Goal: Task Accomplishment & Management: Manage account settings

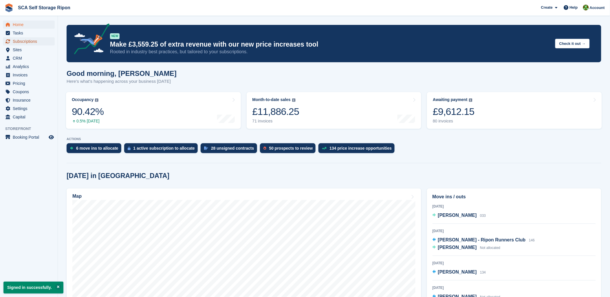
click at [25, 41] on span "Subscriptions" at bounding box center [30, 41] width 35 height 8
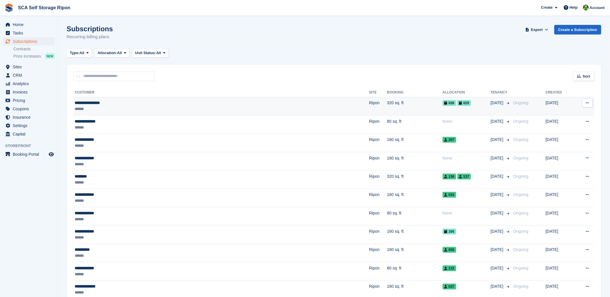
click at [115, 107] on div "******" at bounding box center [161, 109] width 173 height 6
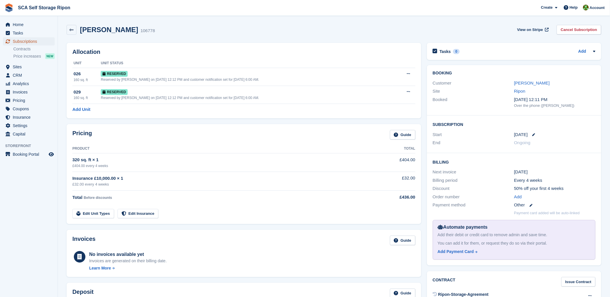
click at [32, 38] on span "Subscriptions" at bounding box center [30, 41] width 35 height 8
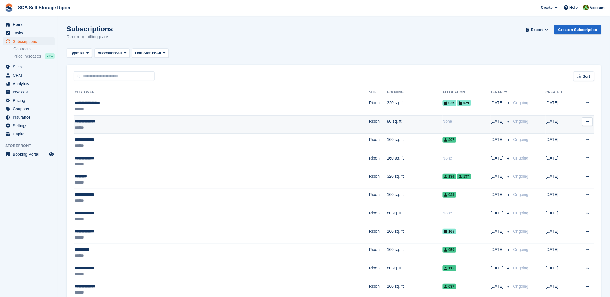
click at [95, 120] on div "**********" at bounding box center [161, 121] width 173 height 6
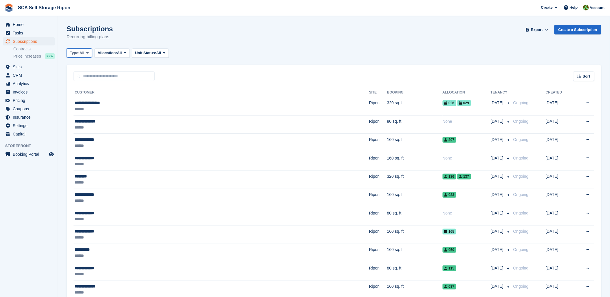
click at [87, 52] on icon at bounding box center [88, 53] width 2 height 4
click at [86, 76] on link "Upcoming" at bounding box center [94, 77] width 50 height 10
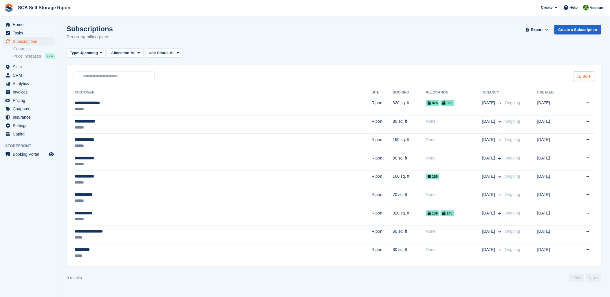
click at [588, 78] on span "Sort" at bounding box center [586, 76] width 8 height 6
click at [557, 114] on span "Move in date" at bounding box center [559, 112] width 23 height 5
click at [578, 79] on div "Sort" at bounding box center [583, 76] width 21 height 10
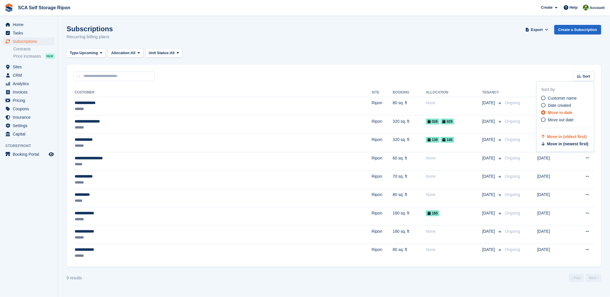
click at [465, 68] on div "Sort Sort by Customer name Date created Move in date Move out date Move in (old…" at bounding box center [334, 73] width 534 height 16
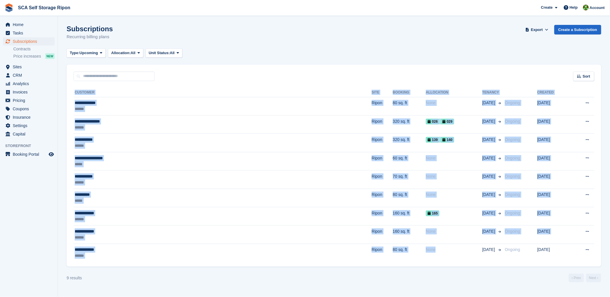
click at [362, 264] on div "**********" at bounding box center [334, 174] width 534 height 186
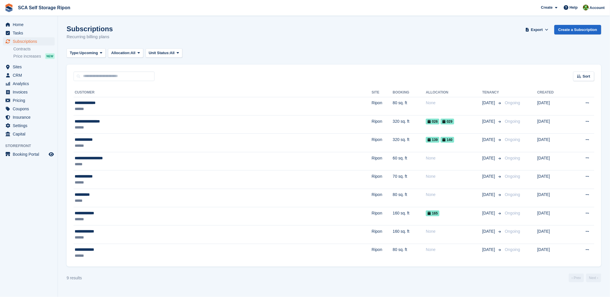
click at [347, 50] on div "Type: Upcoming All Upcoming Previous Active Ending Allocation: All All Allocate…" at bounding box center [334, 53] width 534 height 10
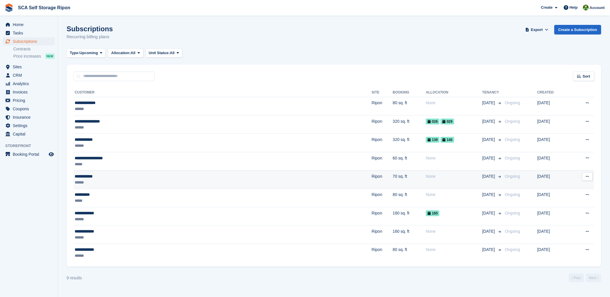
click at [372, 176] on td "Ripon" at bounding box center [382, 179] width 21 height 18
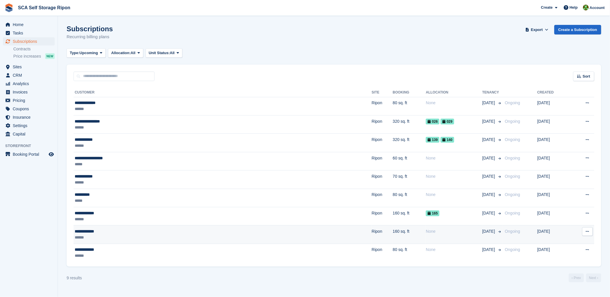
click at [192, 240] on div "******" at bounding box center [149, 237] width 149 height 6
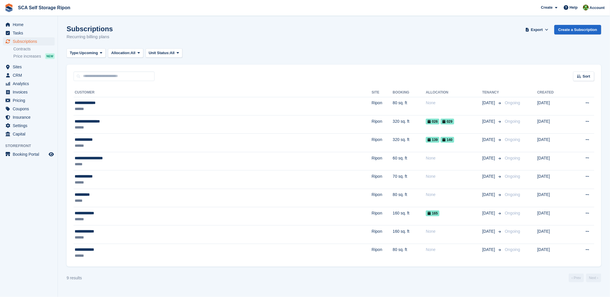
drag, startPoint x: 306, startPoint y: 35, endPoint x: 306, endPoint y: 42, distance: 6.7
click at [307, 36] on div "Subscriptions Recurring billing plans Export Export Subscriptions Export a CSV …" at bounding box center [334, 36] width 534 height 22
click at [23, 66] on span "Sites" at bounding box center [30, 67] width 35 height 8
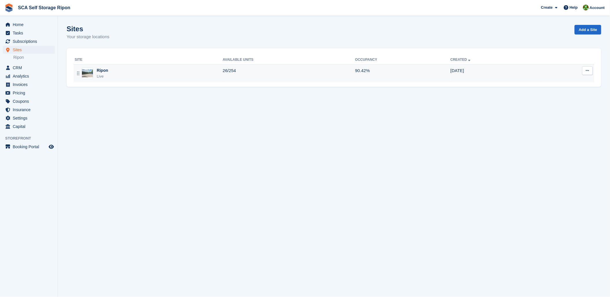
click at [124, 75] on div "Ripon Live" at bounding box center [149, 73] width 148 height 12
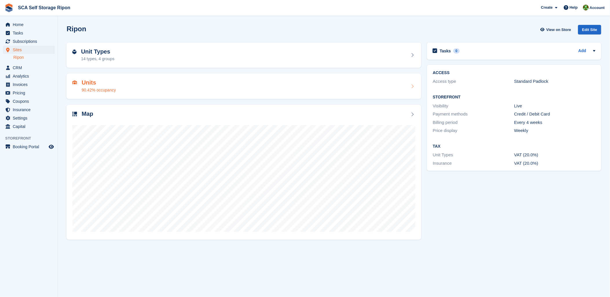
click at [135, 86] on div "Units 90.42% occupancy" at bounding box center [243, 86] width 343 height 14
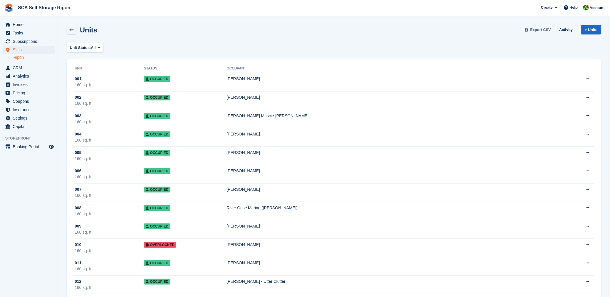
click at [546, 29] on span "Export CSV" at bounding box center [540, 30] width 21 height 6
click at [98, 46] on icon at bounding box center [99, 48] width 2 height 4
click at [89, 73] on link "Available" at bounding box center [94, 72] width 50 height 10
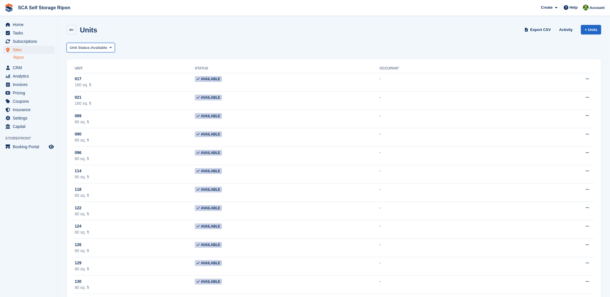
click at [90, 48] on span "Unit Status:" at bounding box center [80, 48] width 21 height 6
click at [91, 101] on link "Overlocked" at bounding box center [94, 103] width 50 height 10
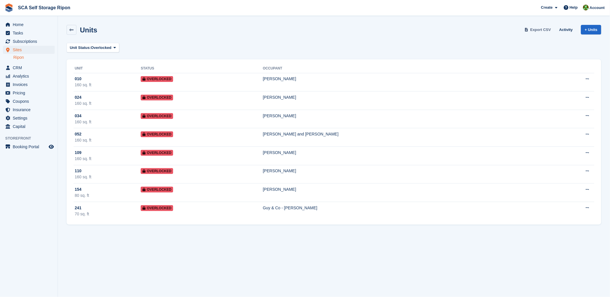
click at [552, 27] on link "Export CSV" at bounding box center [538, 30] width 30 height 10
drag, startPoint x: 391, startPoint y: 32, endPoint x: 403, endPoint y: 31, distance: 12.5
click at [391, 32] on div "Units Export CSV Activity + Units" at bounding box center [334, 30] width 534 height 10
click at [24, 45] on span "Subscriptions" at bounding box center [30, 41] width 35 height 8
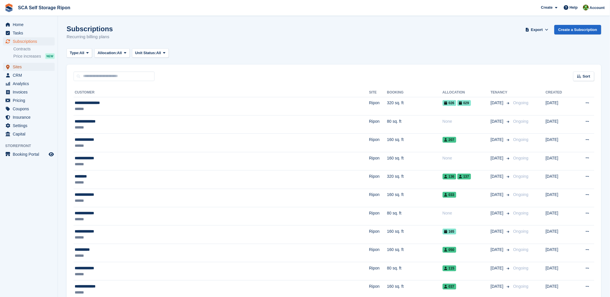
click at [19, 67] on span "Sites" at bounding box center [30, 67] width 35 height 8
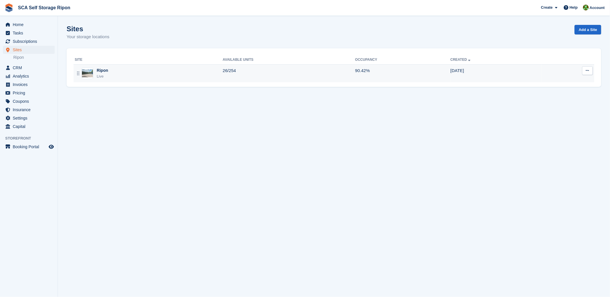
click at [117, 66] on td "Ripon Live" at bounding box center [147, 73] width 149 height 18
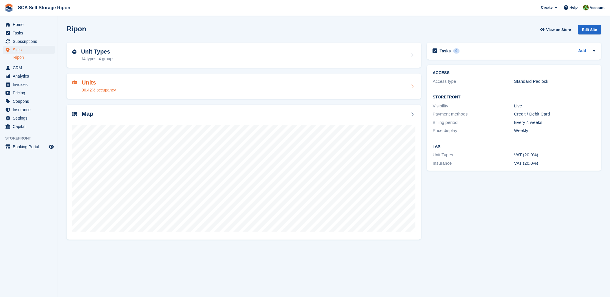
click at [116, 92] on div "Units 90.42% occupancy" at bounding box center [243, 86] width 343 height 14
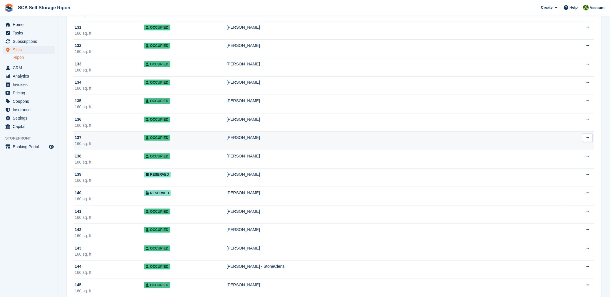
scroll to position [2443, 0]
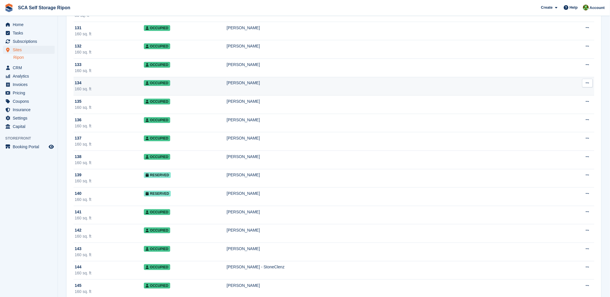
click at [130, 92] on div "160 sq. ft" at bounding box center [109, 89] width 69 height 6
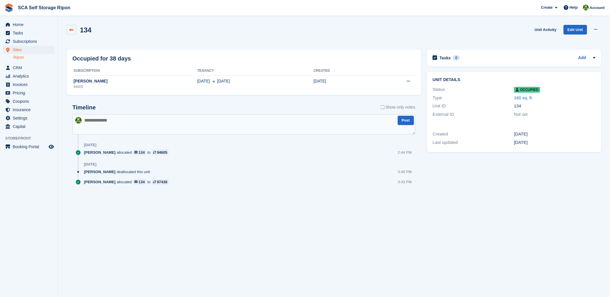
click at [71, 32] on icon at bounding box center [71, 30] width 4 height 4
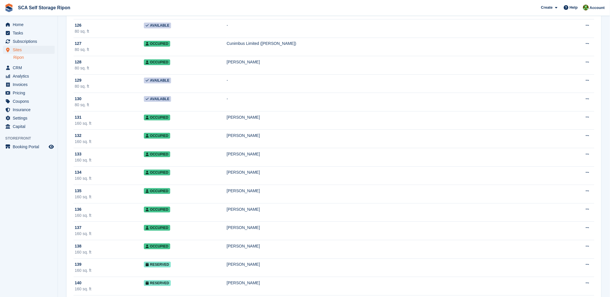
scroll to position [2347, 0]
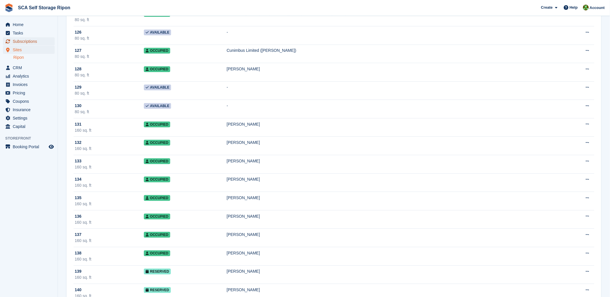
click at [25, 42] on span "Subscriptions" at bounding box center [30, 41] width 35 height 8
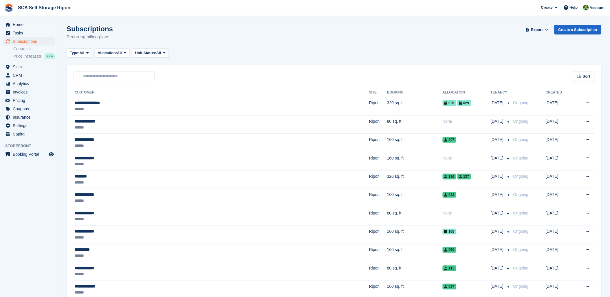
drag, startPoint x: 226, startPoint y: 28, endPoint x: 316, endPoint y: 222, distance: 213.2
click at [227, 30] on div "Subscriptions Recurring billing plans Export Export Subscriptions Export a CSV …" at bounding box center [334, 36] width 534 height 22
click at [111, 77] on input "text" at bounding box center [113, 76] width 81 height 10
type input "****"
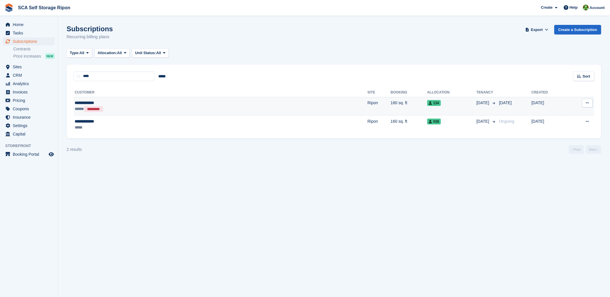
click at [391, 106] on td "160 sq. ft" at bounding box center [409, 106] width 36 height 19
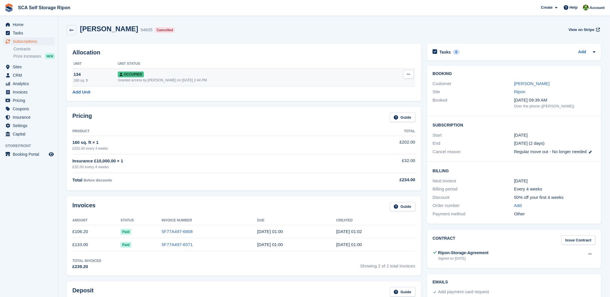
click at [408, 74] on icon at bounding box center [408, 74] width 3 height 4
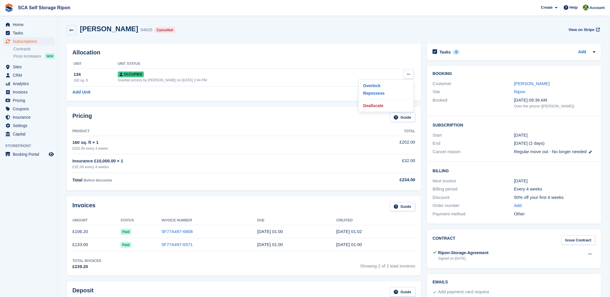
click at [293, 121] on div "Pricing Guide" at bounding box center [243, 119] width 343 height 13
click at [529, 85] on link "[PERSON_NAME]" at bounding box center [532, 83] width 36 height 5
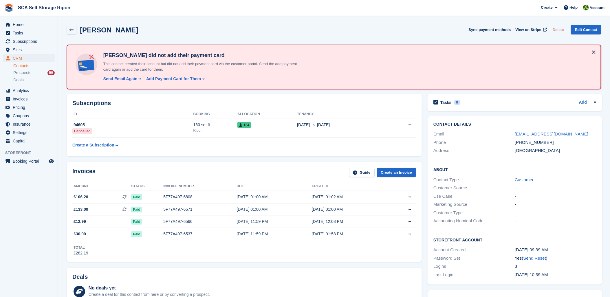
scroll to position [32, 0]
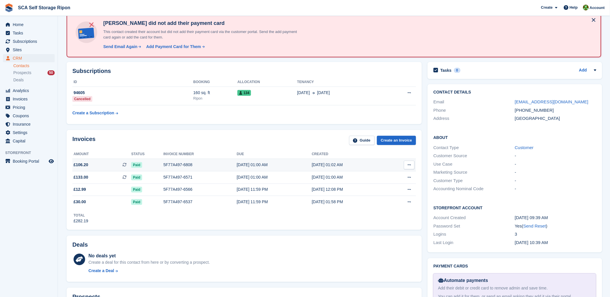
click at [183, 163] on div "5F77A497-6808" at bounding box center [199, 165] width 73 height 6
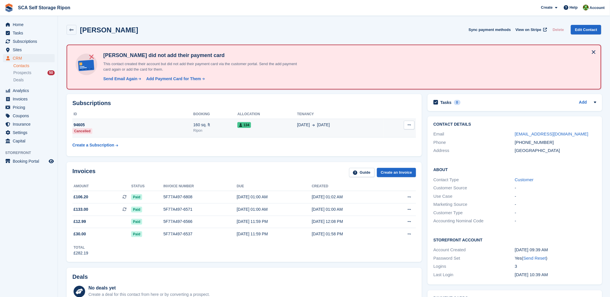
click at [406, 127] on button at bounding box center [409, 125] width 11 height 9
drag, startPoint x: 342, startPoint y: 106, endPoint x: 469, endPoint y: 93, distance: 127.7
click at [354, 106] on div "Subscriptions ID Booking Allocation Tenancy 94605 Cancelled 160 sq. ft Ripon 13…" at bounding box center [244, 125] width 355 height 62
click at [242, 123] on icon at bounding box center [240, 124] width 3 height 3
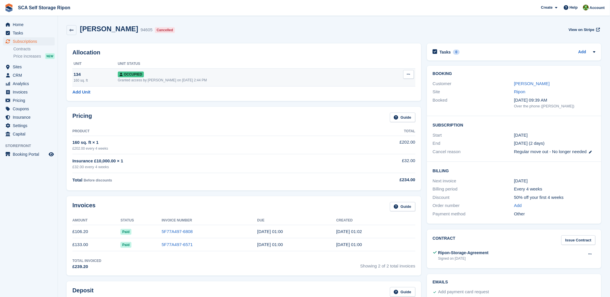
click at [403, 77] on button at bounding box center [408, 74] width 11 height 9
click at [371, 104] on p "Deallocate" at bounding box center [386, 106] width 50 height 8
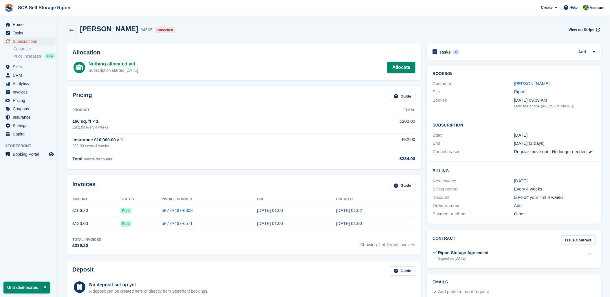
click at [31, 39] on span "Subscriptions" at bounding box center [30, 41] width 35 height 8
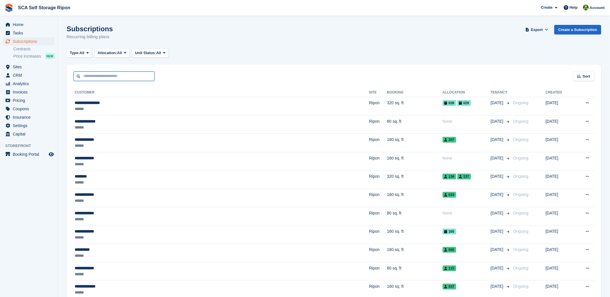
click at [93, 73] on input "text" at bounding box center [113, 76] width 81 height 10
type input "****"
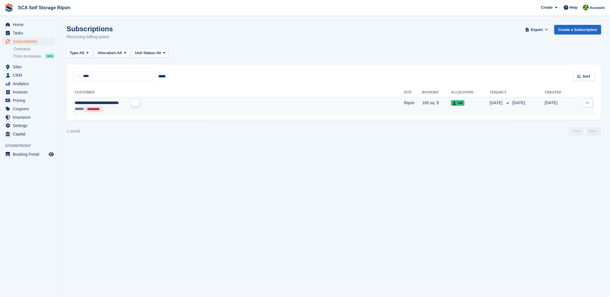
drag, startPoint x: 120, startPoint y: 104, endPoint x: 126, endPoint y: 104, distance: 5.8
click at [119, 104] on span "**********" at bounding box center [97, 103] width 44 height 4
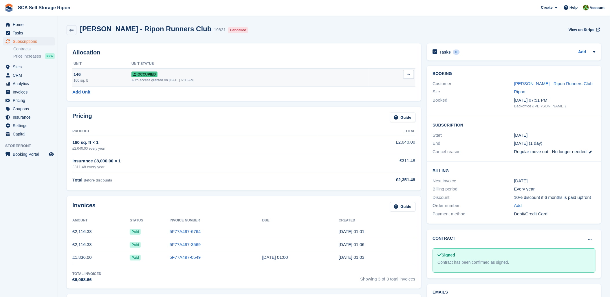
click at [409, 73] on icon at bounding box center [408, 74] width 3 height 4
click at [370, 103] on p "Deallocate" at bounding box center [386, 106] width 50 height 8
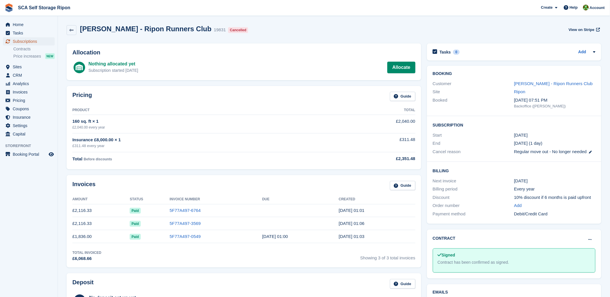
click at [30, 40] on span "Subscriptions" at bounding box center [30, 41] width 35 height 8
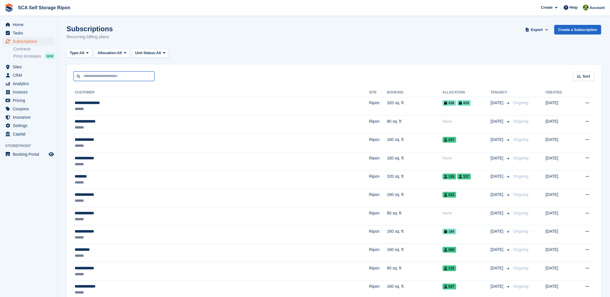
click at [97, 76] on input "text" at bounding box center [113, 76] width 81 height 10
type input "****"
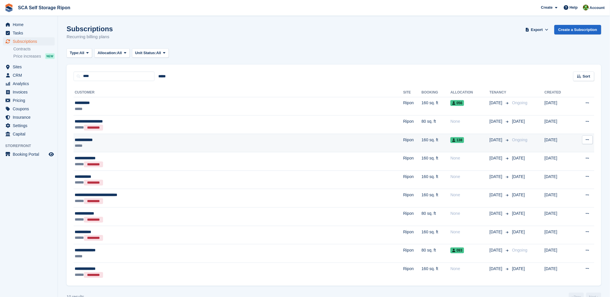
click at [160, 146] on div "*****" at bounding box center [169, 146] width 189 height 6
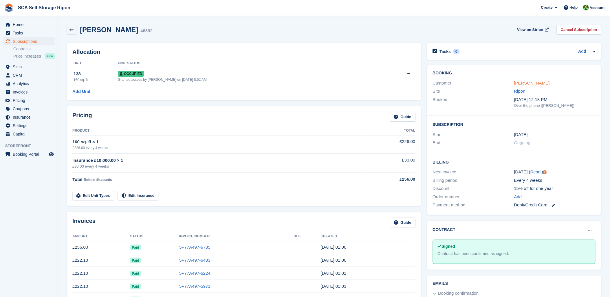
click at [524, 83] on link "[PERSON_NAME]" at bounding box center [532, 82] width 36 height 5
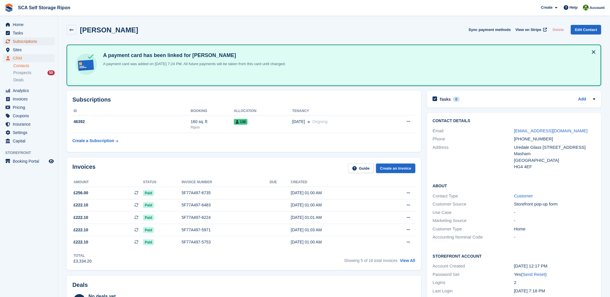
click at [23, 38] on span "Subscriptions" at bounding box center [30, 41] width 35 height 8
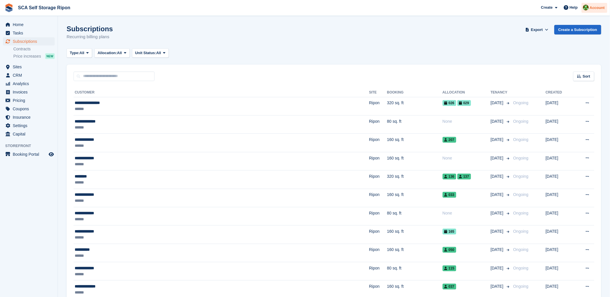
click at [602, 9] on span "Account" at bounding box center [596, 8] width 15 height 6
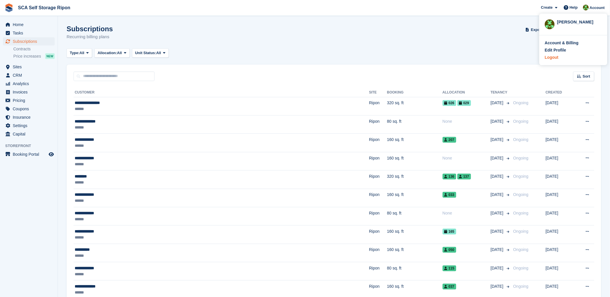
click at [553, 57] on div "Logout" at bounding box center [552, 57] width 14 height 6
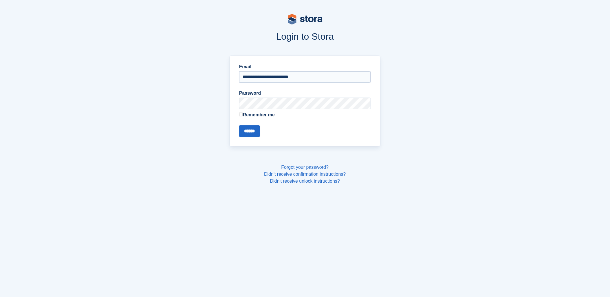
click at [270, 78] on input "**********" at bounding box center [305, 77] width 132 height 12
click at [270, 81] on input "**********" at bounding box center [305, 77] width 132 height 12
type input "**********"
click at [253, 131] on input "******" at bounding box center [249, 131] width 21 height 12
